Goal: Task Accomplishment & Management: Complete application form

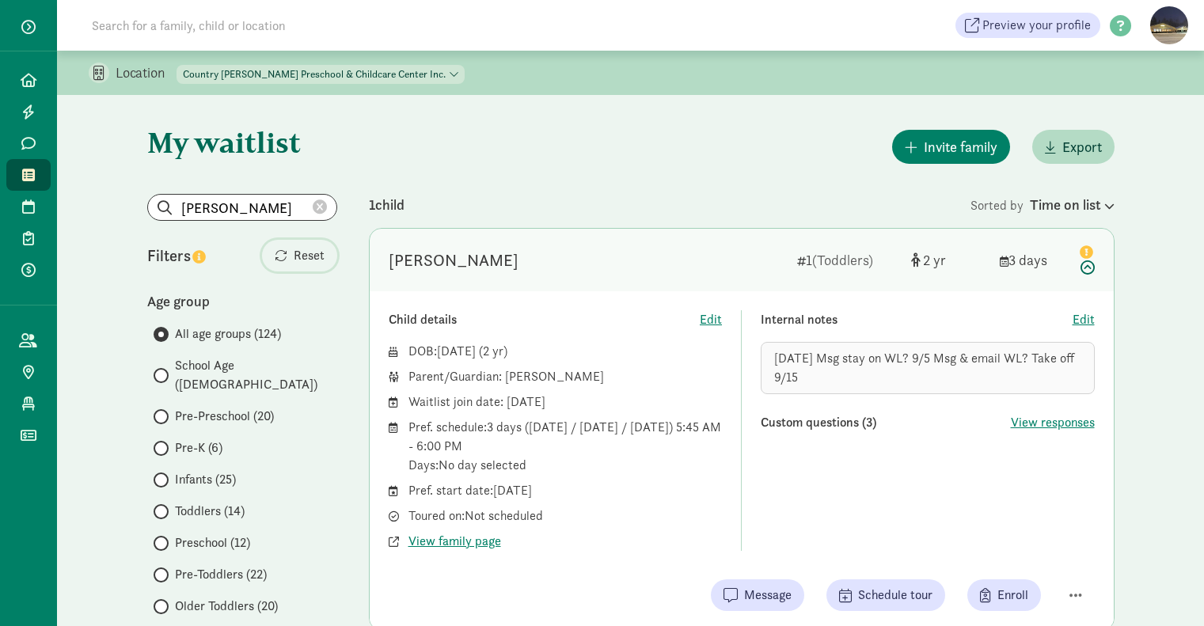
click at [316, 256] on span "Reset" at bounding box center [309, 255] width 31 height 19
click at [1086, 318] on span "Edit" at bounding box center [1083, 319] width 22 height 19
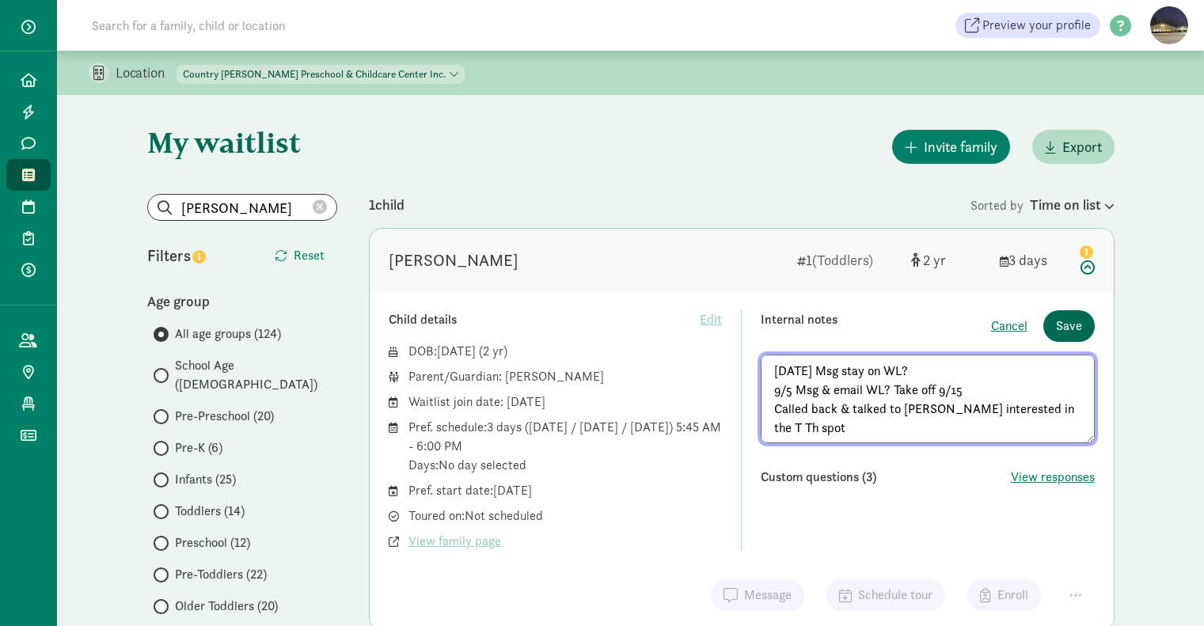
type textarea "[DATE] Msg stay on WL? 9/5 Msg & email WL? Take off 9/15 Called back & talked t…"
click at [1066, 324] on span "Save" at bounding box center [1069, 326] width 26 height 19
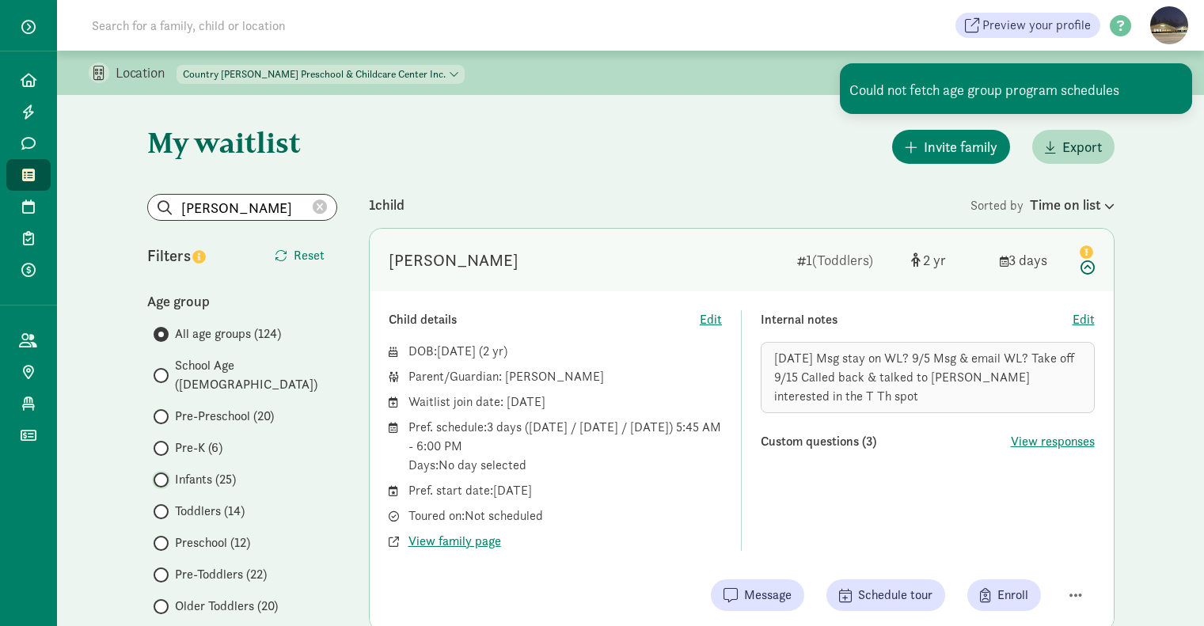
click at [154, 475] on input "Infants (25)" at bounding box center [159, 480] width 10 height 10
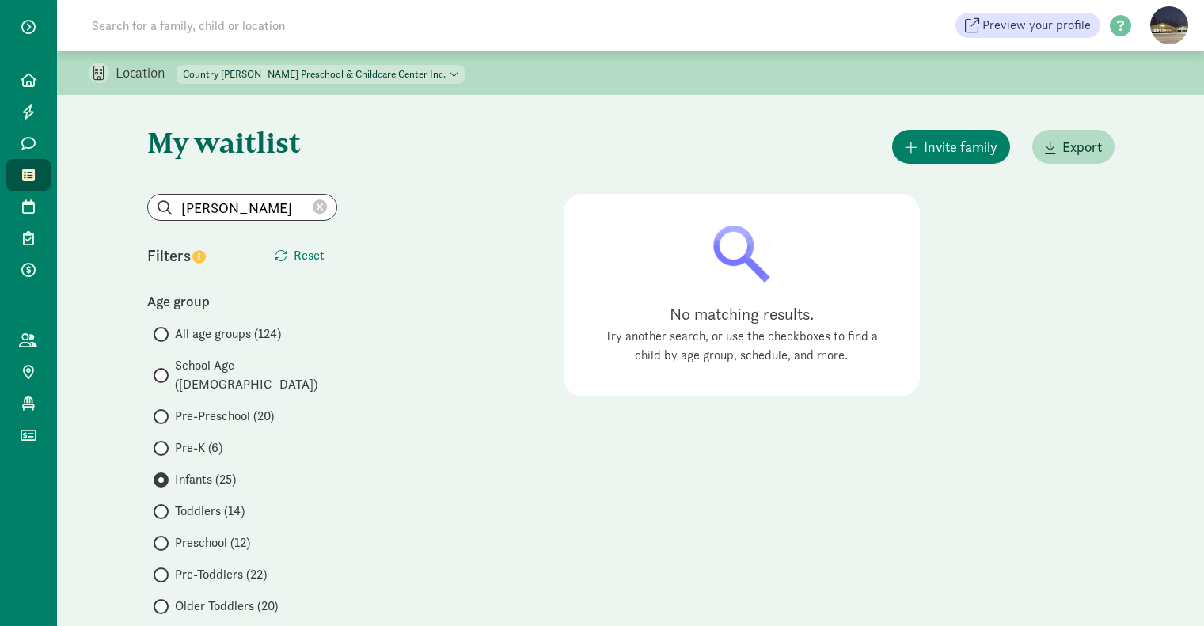
click at [322, 211] on icon at bounding box center [320, 207] width 14 height 14
radio input "true"
radio input "false"
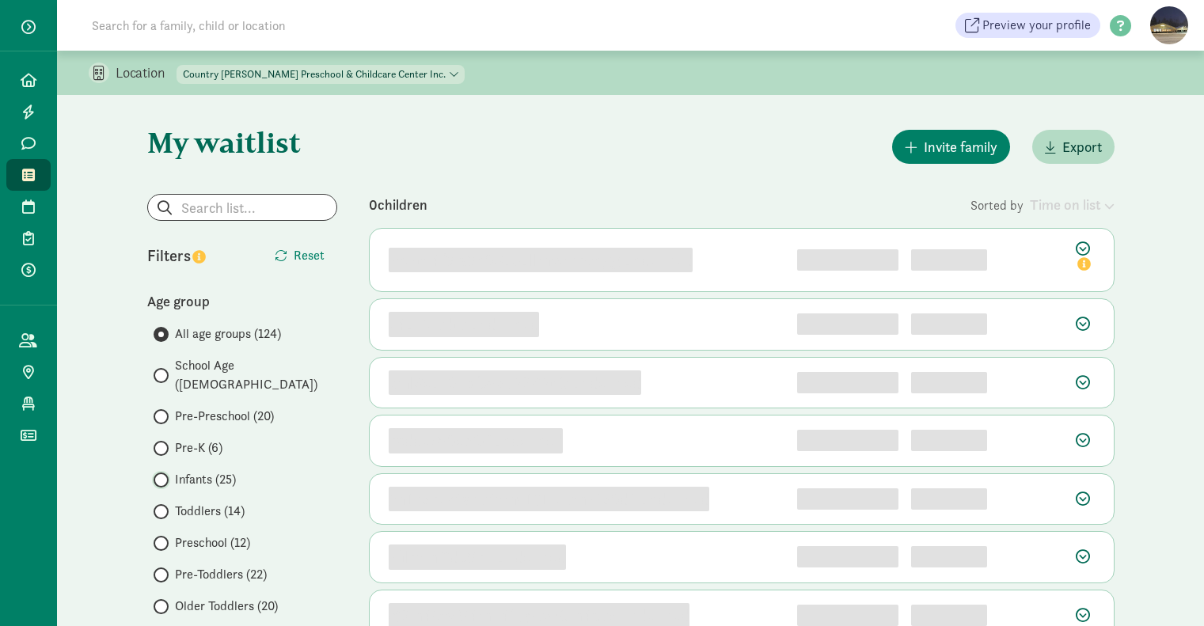
click at [163, 475] on input "Infants (25)" at bounding box center [159, 480] width 10 height 10
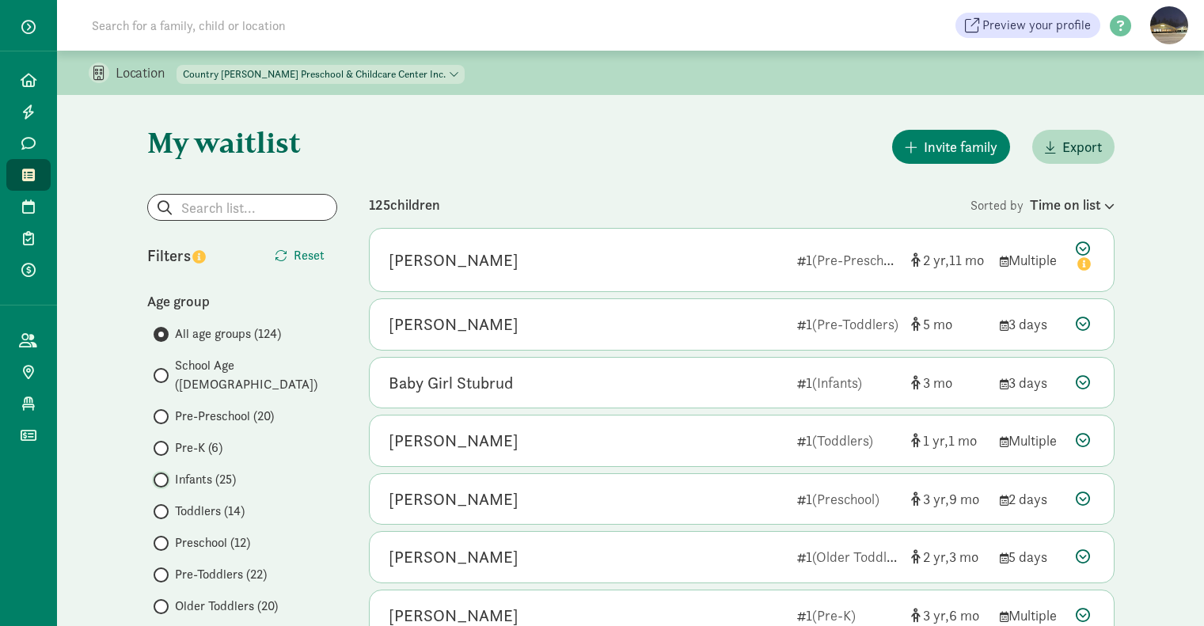
click at [160, 475] on input "Infants (25)" at bounding box center [159, 480] width 10 height 10
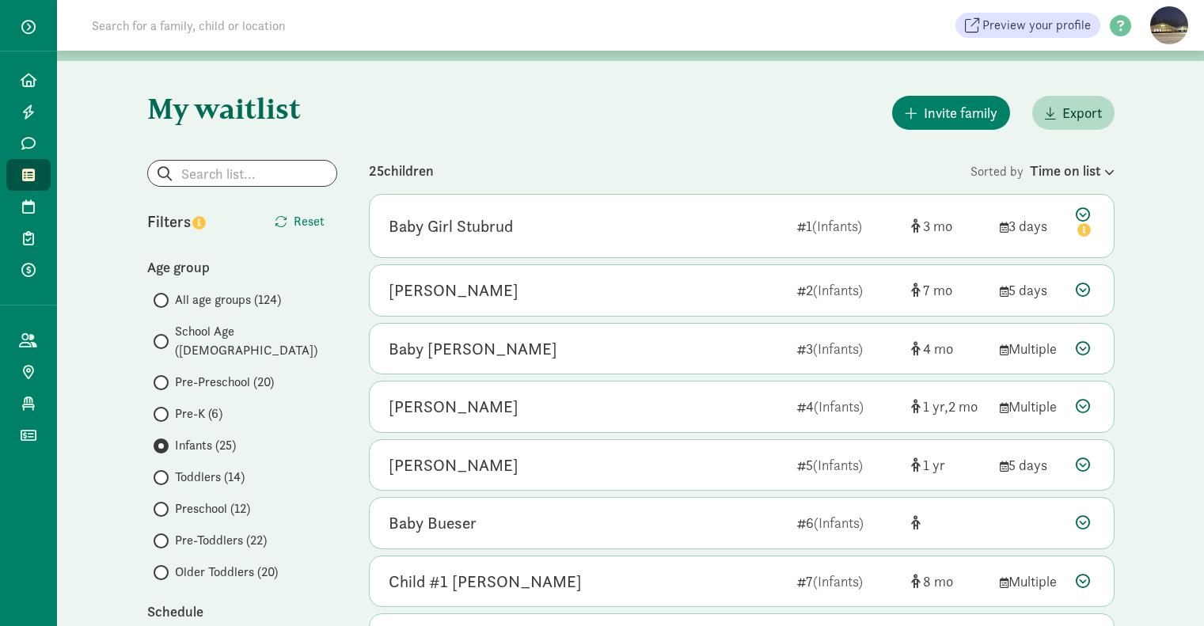
scroll to position [35, 0]
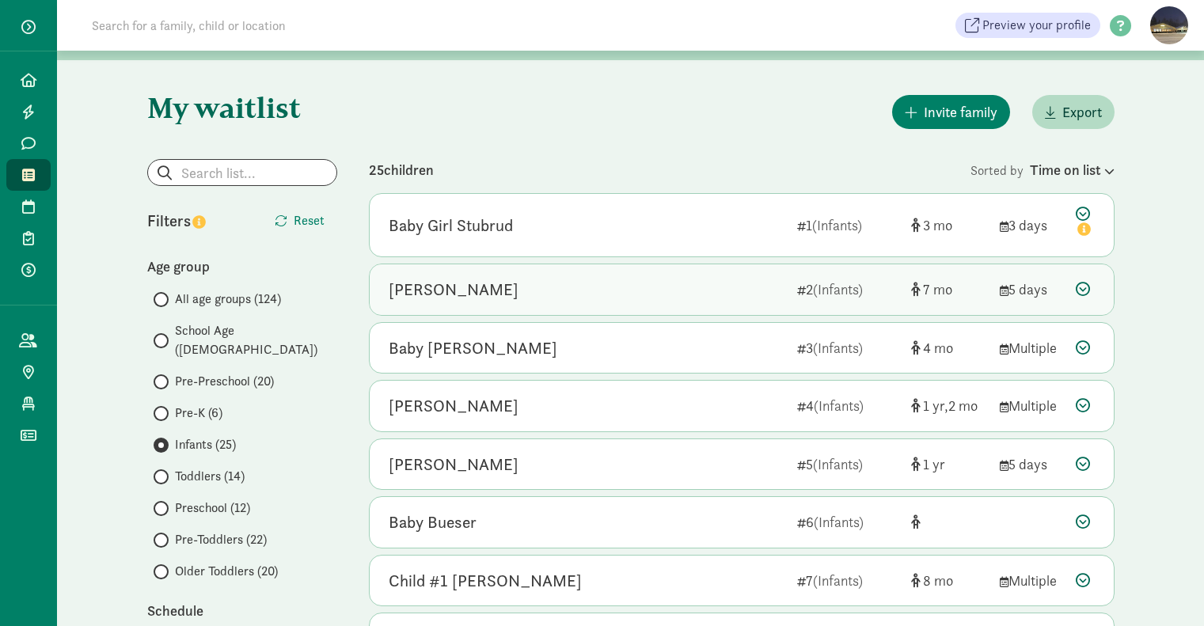
click at [557, 287] on div "[PERSON_NAME]" at bounding box center [587, 289] width 396 height 25
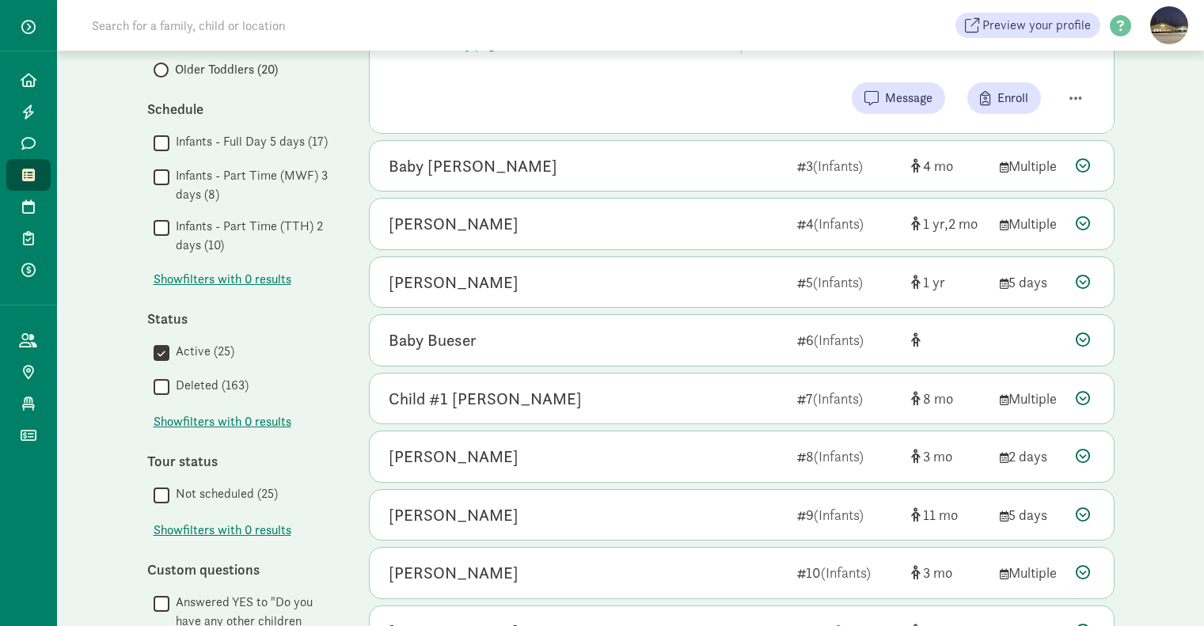
scroll to position [537, 0]
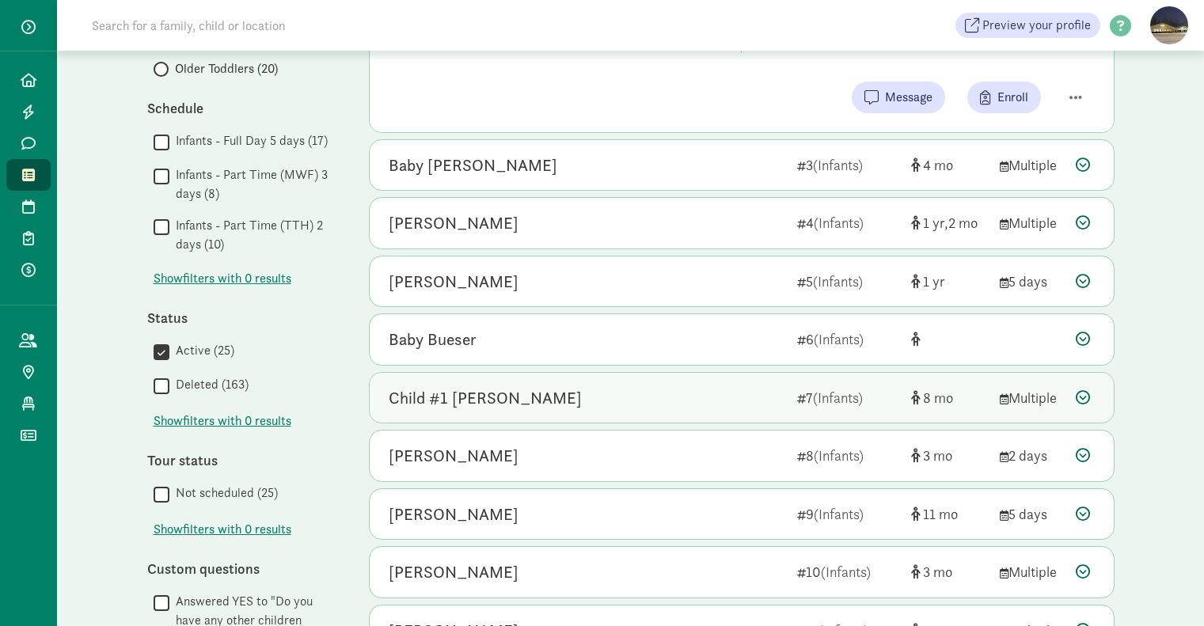
click at [552, 381] on div "Child #1 [PERSON_NAME] 7 (Infants) 8 Multiple" at bounding box center [742, 398] width 744 height 51
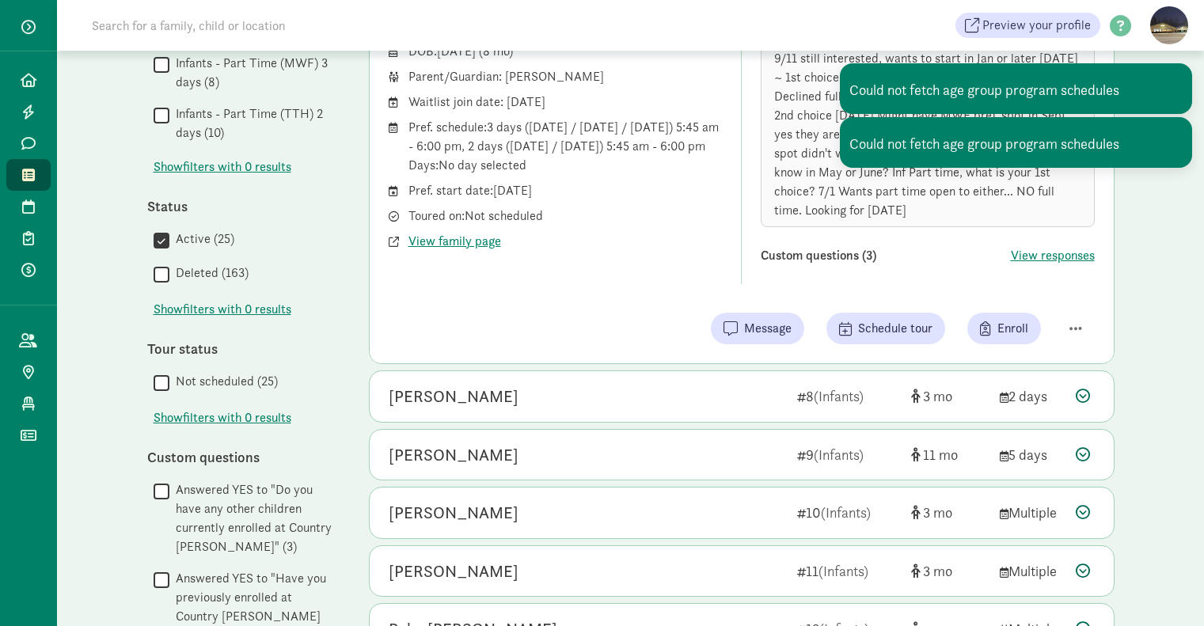
scroll to position [651, 0]
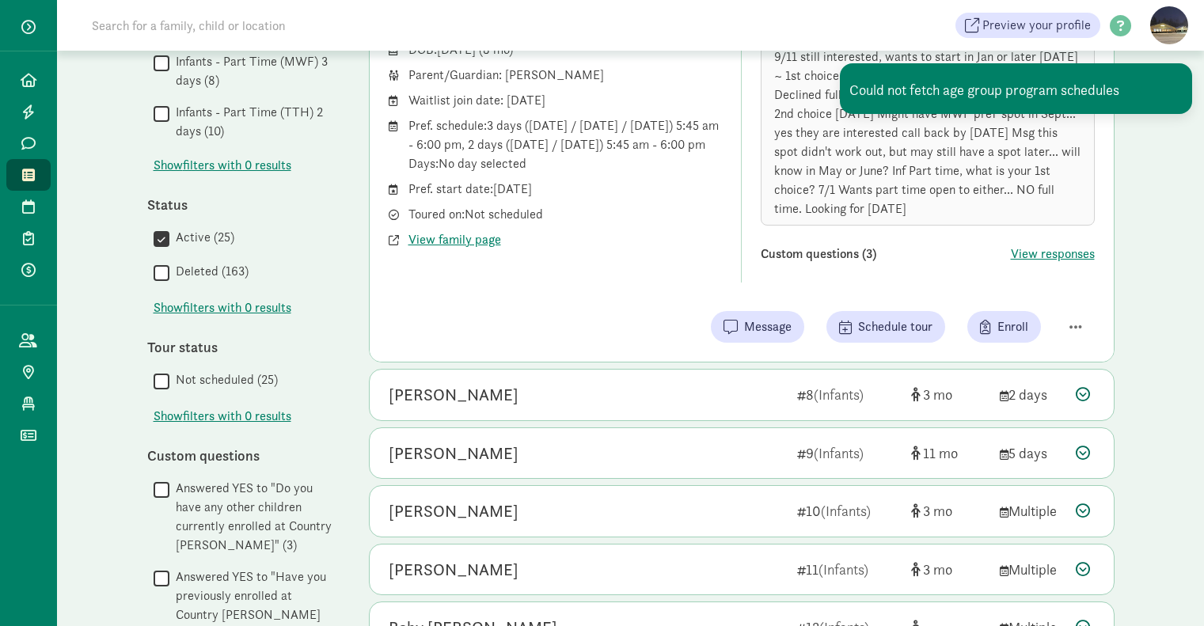
click at [552, 381] on div "[PERSON_NAME] 8 (Infants) 3 2 days" at bounding box center [742, 395] width 744 height 51
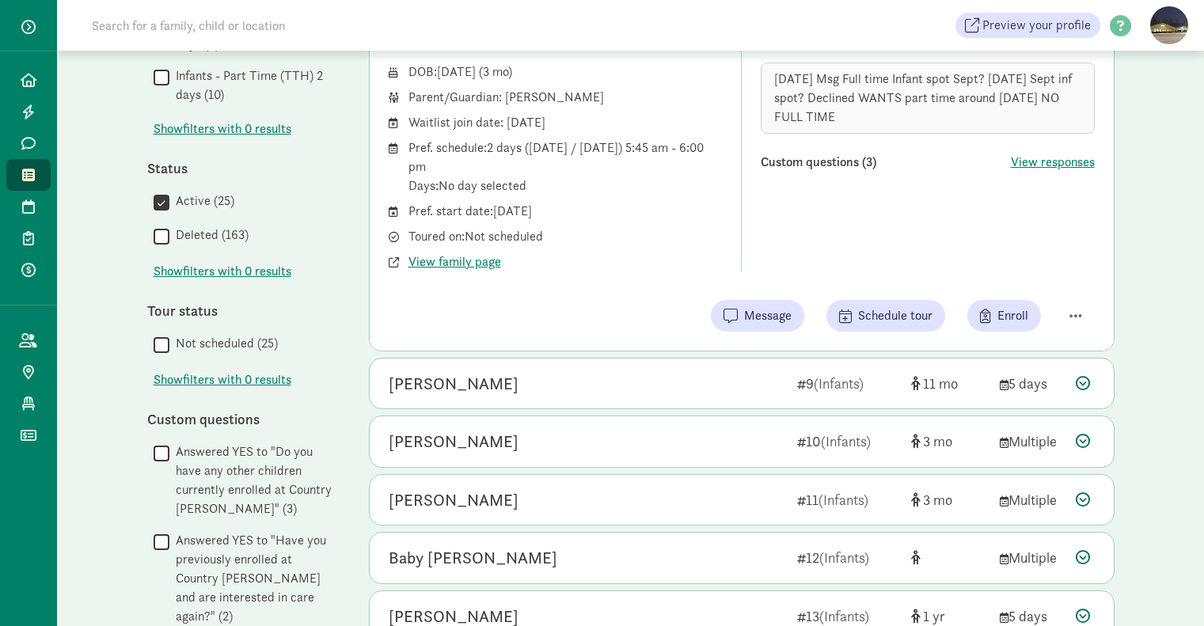
scroll to position [686, 0]
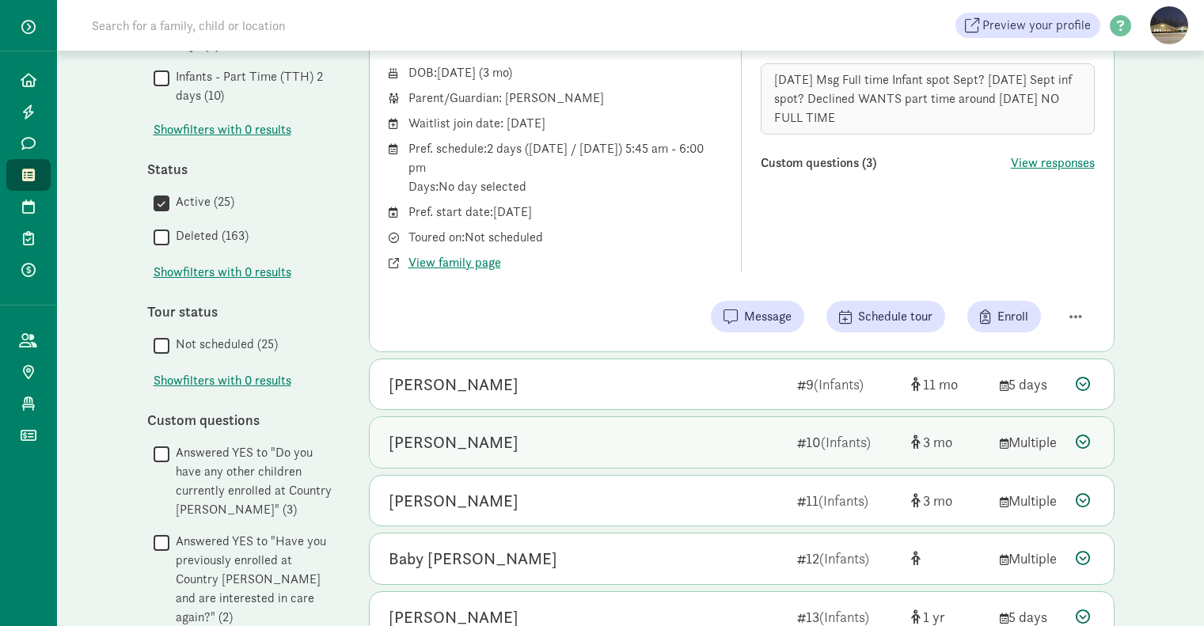
click at [563, 438] on div "[PERSON_NAME]" at bounding box center [587, 442] width 396 height 25
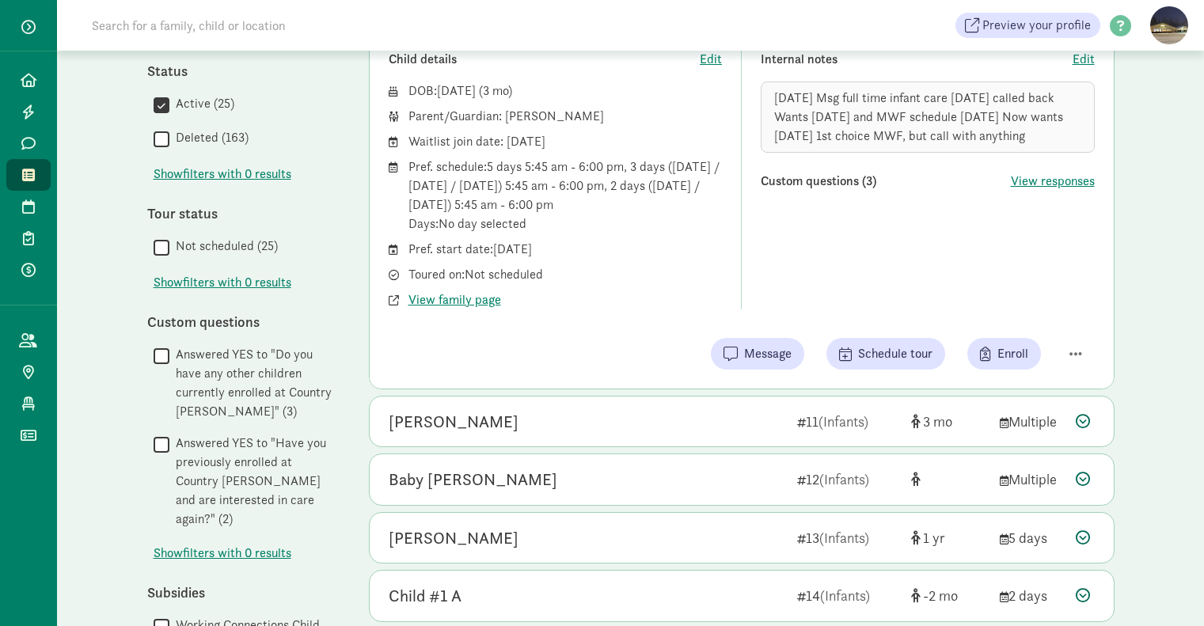
scroll to position [787, 0]
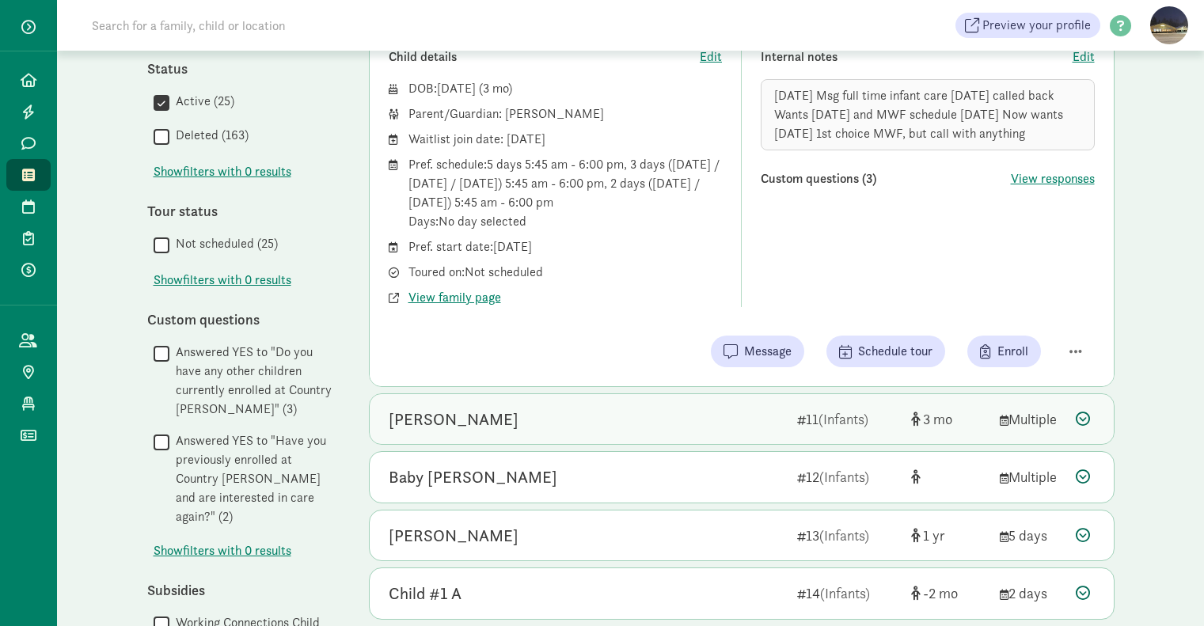
click at [510, 428] on div "[PERSON_NAME]" at bounding box center [587, 419] width 396 height 25
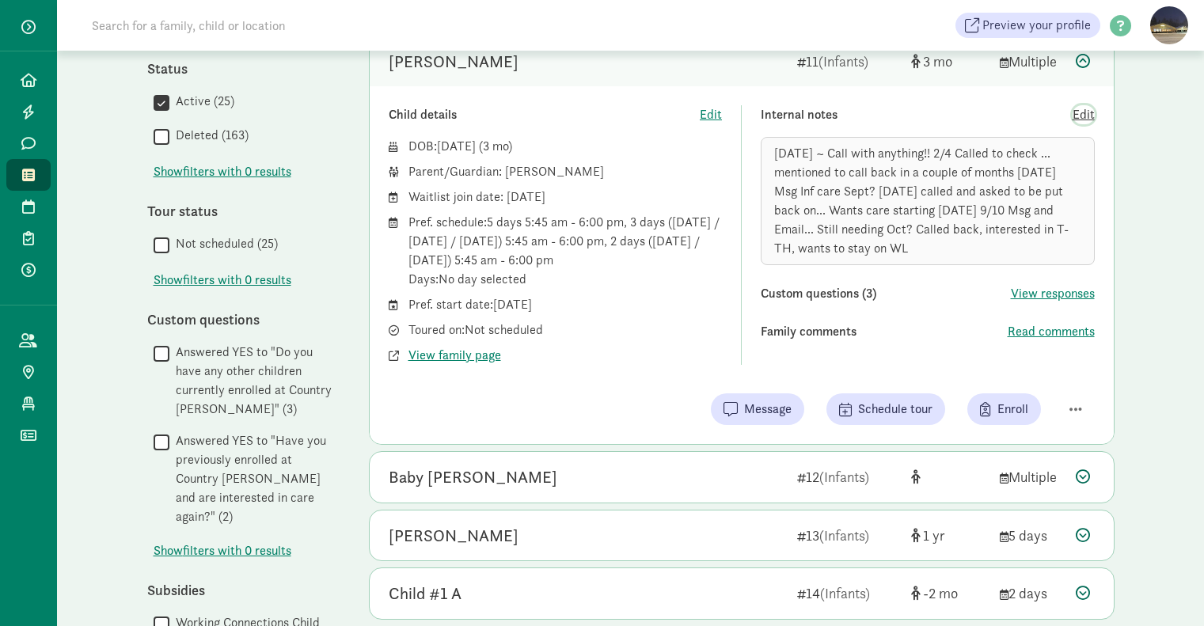
click at [1087, 112] on span "Edit" at bounding box center [1083, 114] width 22 height 19
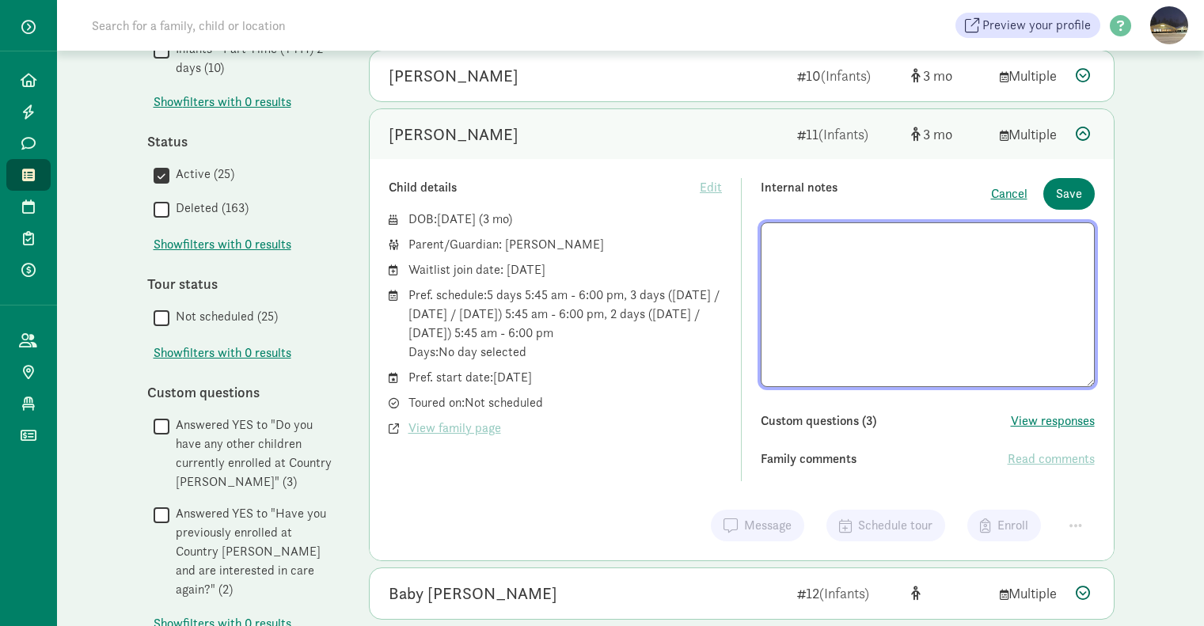
scroll to position [713, 0]
click at [1070, 193] on span "Save" at bounding box center [1069, 194] width 26 height 19
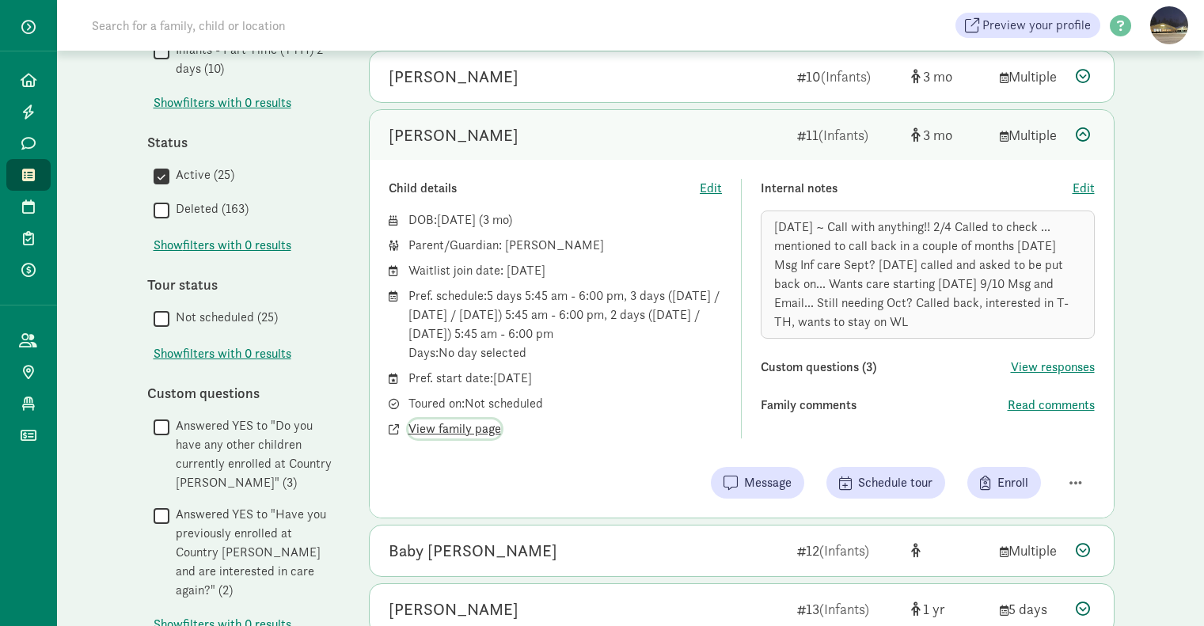
click at [442, 432] on span "View family page" at bounding box center [454, 428] width 93 height 19
